Goal: Transaction & Acquisition: Obtain resource

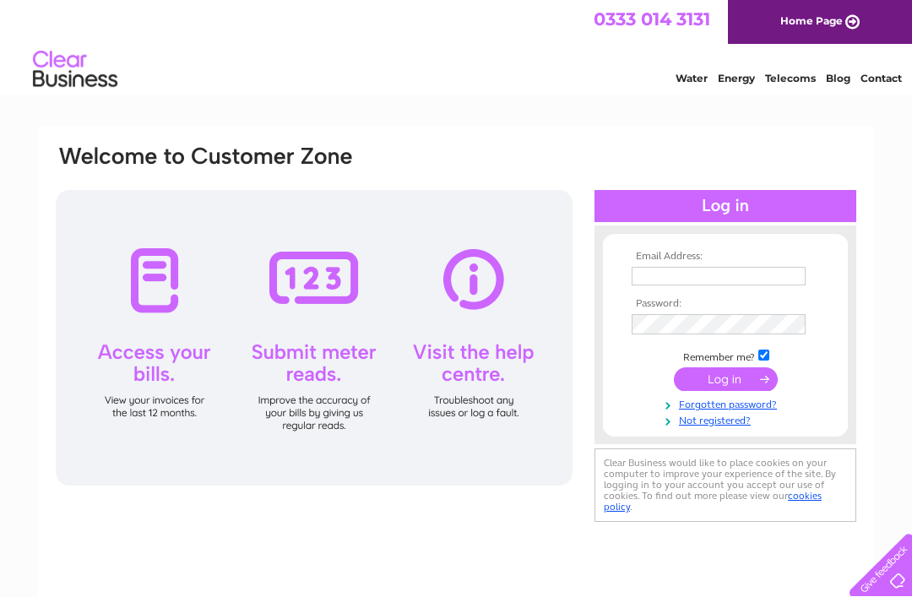
click at [661, 268] on input "text" at bounding box center [718, 276] width 174 height 19
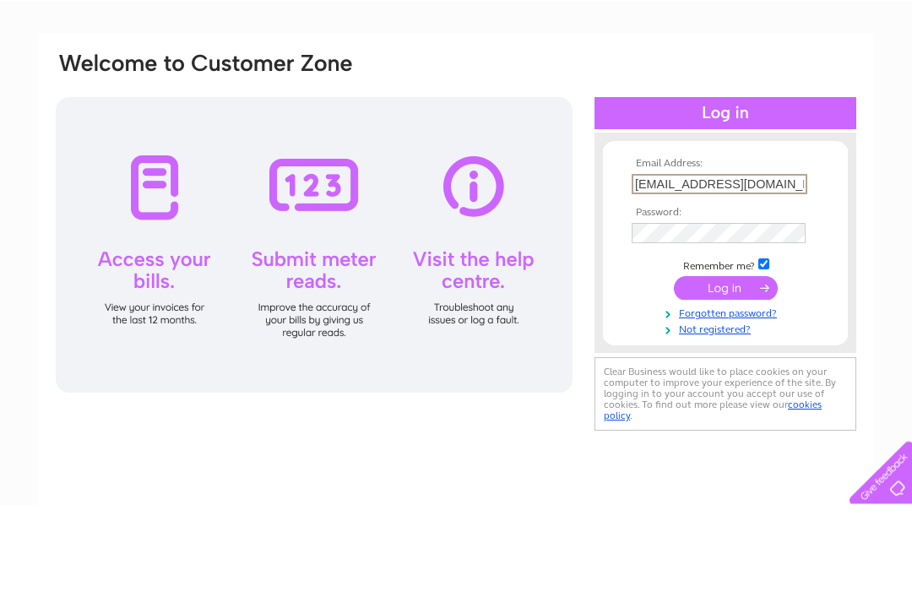
type input "rocket_music@outlook.com"
click at [730, 369] on input "submit" at bounding box center [726, 381] width 104 height 24
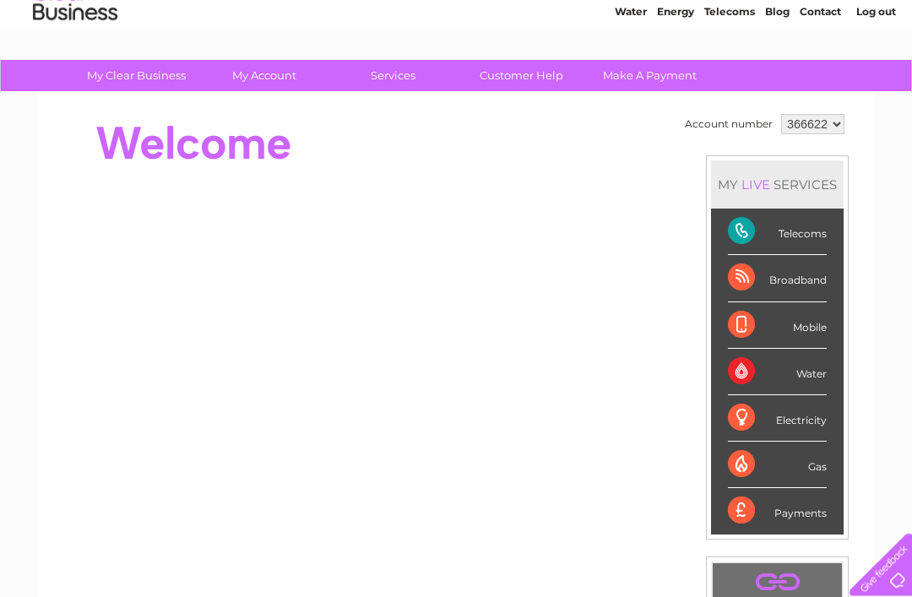
scroll to position [67, 0]
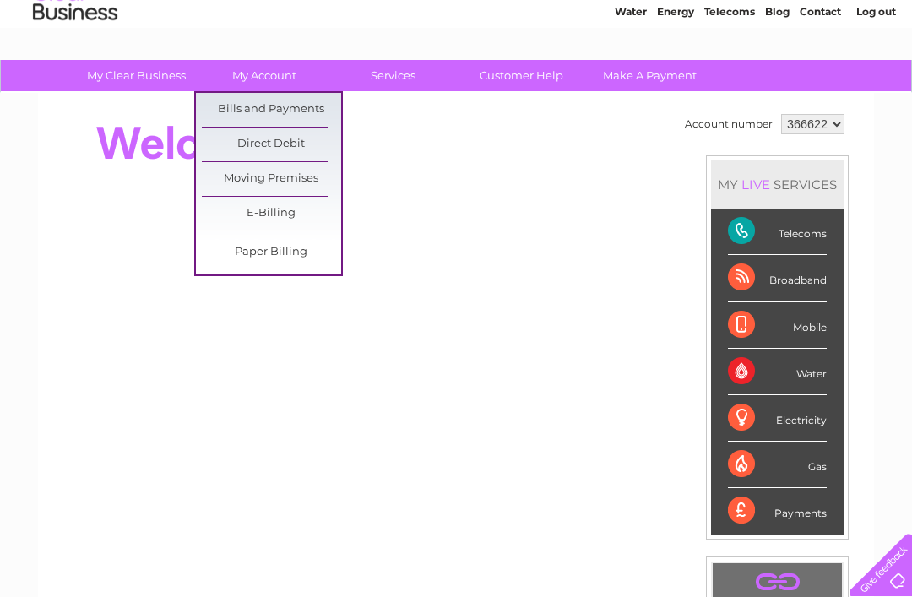
click at [289, 103] on link "Bills and Payments" at bounding box center [271, 110] width 139 height 34
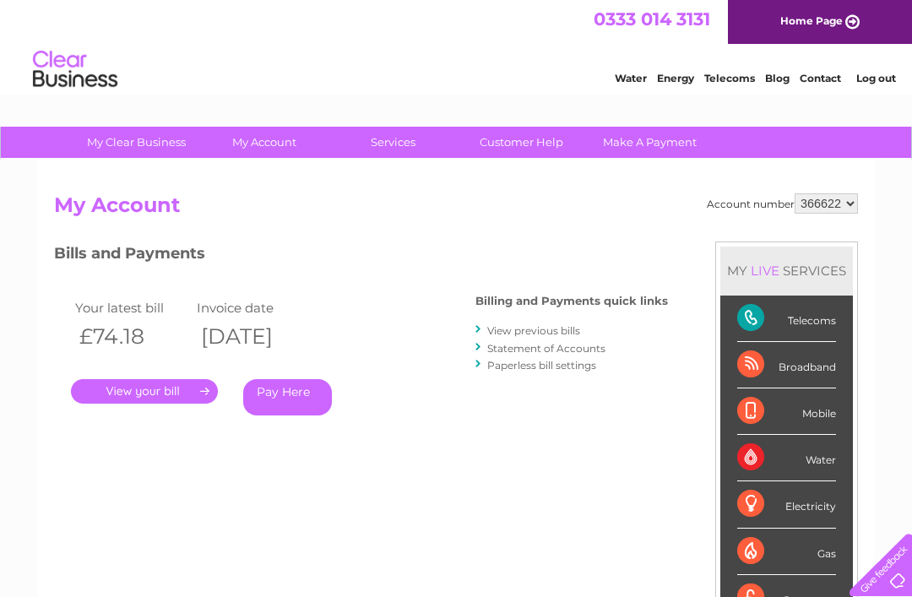
click at [307, 320] on th "[DATE]" at bounding box center [253, 336] width 122 height 35
click at [169, 382] on link "." at bounding box center [144, 391] width 147 height 24
click at [176, 387] on link "." at bounding box center [144, 391] width 147 height 24
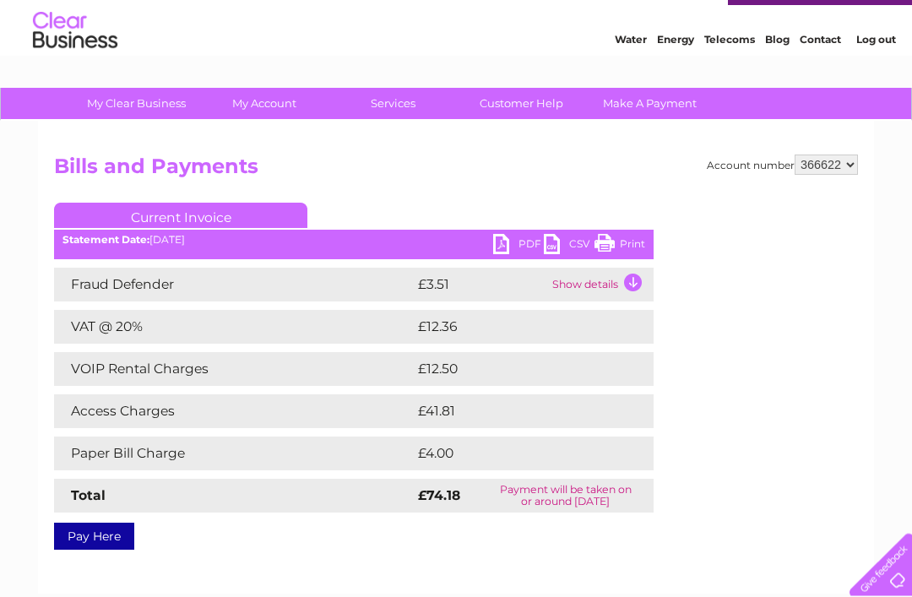
scroll to position [38, 0]
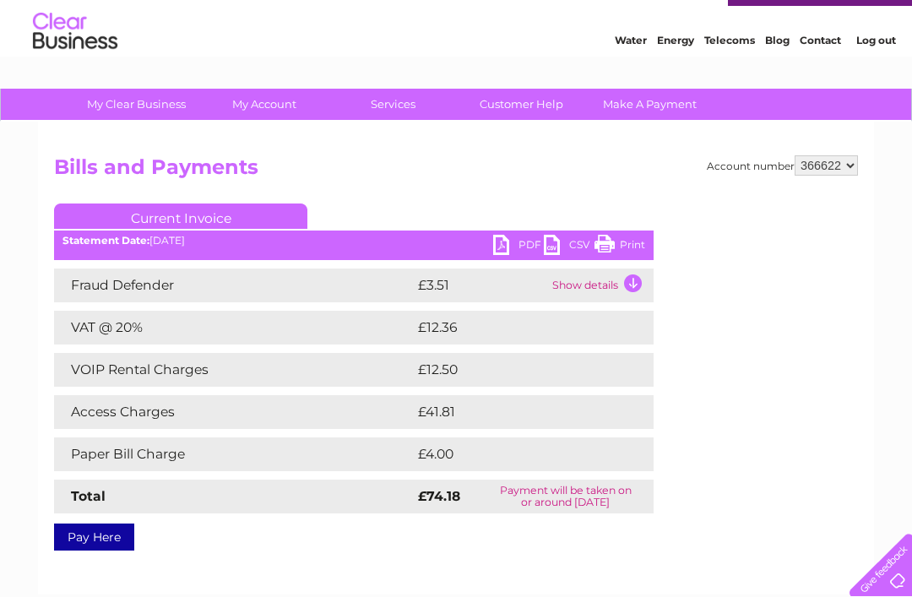
click at [516, 243] on link "PDF" at bounding box center [518, 247] width 51 height 24
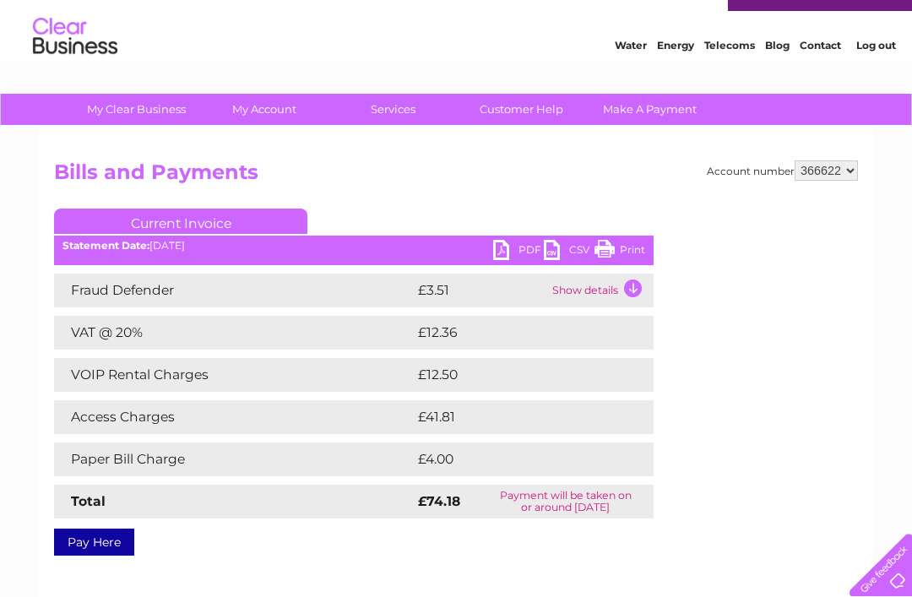
scroll to position [87, 0]
